Goal: Browse casually

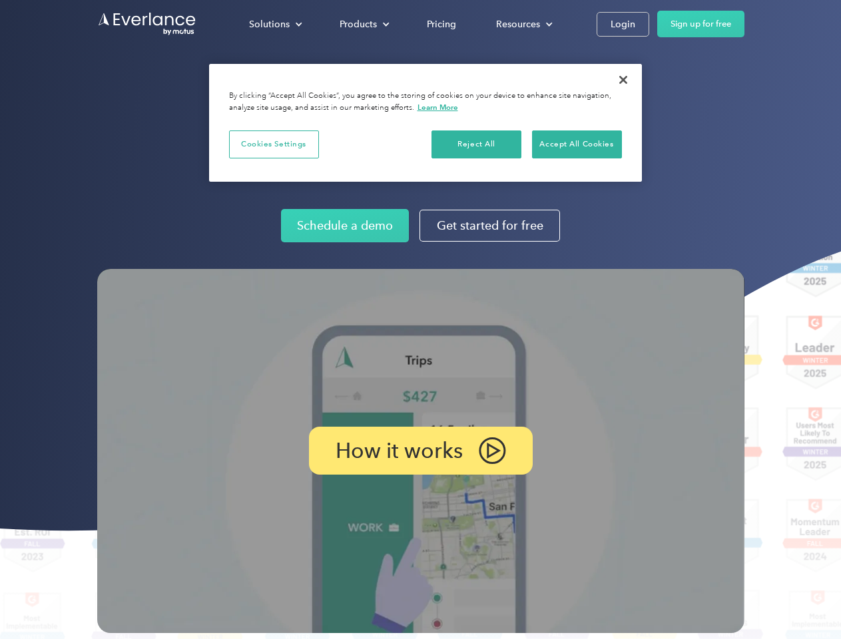
click at [420, 320] on img at bounding box center [420, 451] width 647 height 364
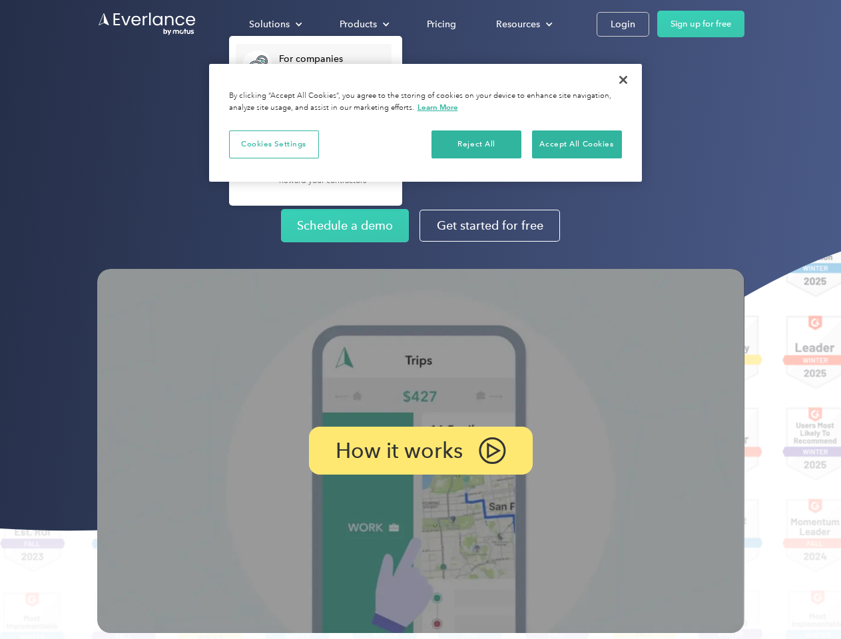
click at [275, 24] on div "Solutions" at bounding box center [269, 24] width 41 height 17
click at [363, 24] on div "Products" at bounding box center [358, 24] width 37 height 17
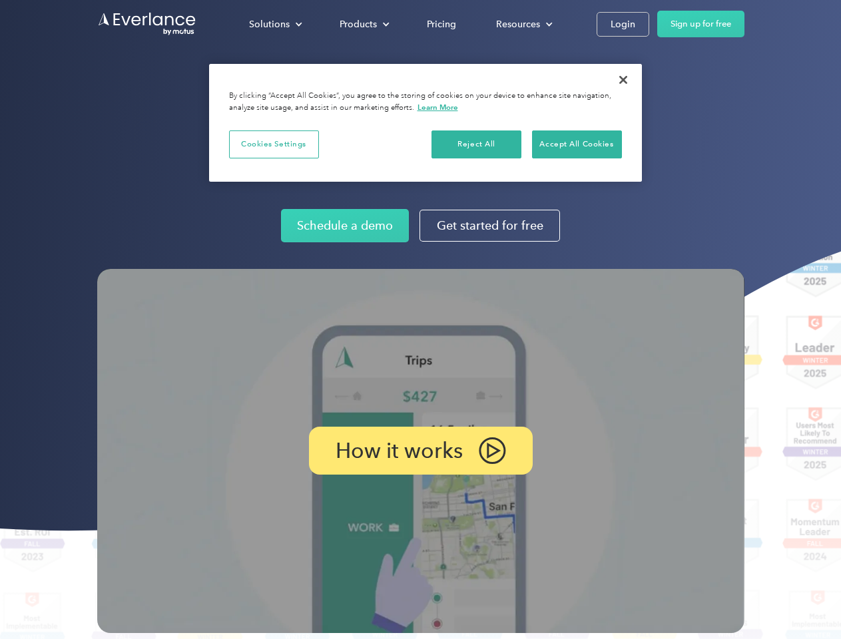
click at [523, 24] on div "Resources" at bounding box center [518, 24] width 44 height 17
click at [420, 451] on p "How it works" at bounding box center [399, 451] width 127 height 16
click at [274, 144] on button "Cookies Settings" at bounding box center [274, 145] width 90 height 28
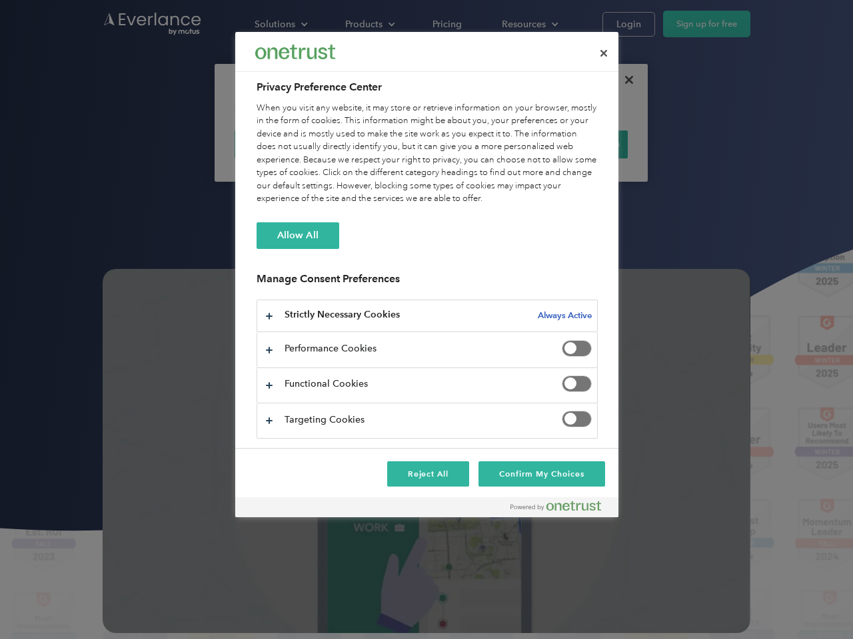
click at [477, 144] on div "When you visit any website, it may store or retrieve information on your browse…" at bounding box center [426, 154] width 341 height 104
click at [577, 144] on div "When you visit any website, it may store or retrieve information on your browse…" at bounding box center [426, 154] width 341 height 104
click at [623, 80] on div at bounding box center [426, 319] width 853 height 639
